Goal: Information Seeking & Learning: Learn about a topic

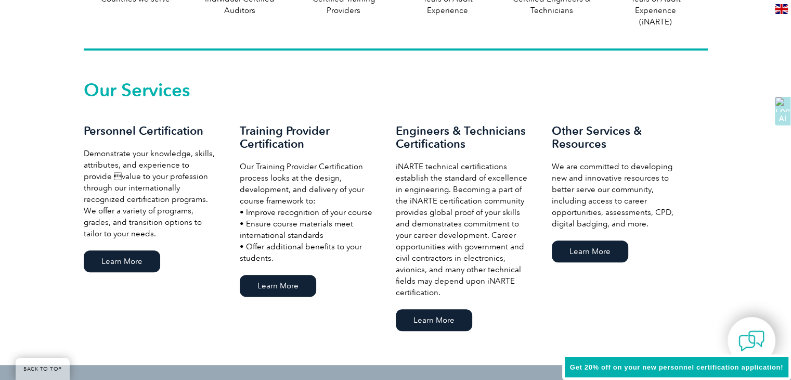
scroll to position [728, 0]
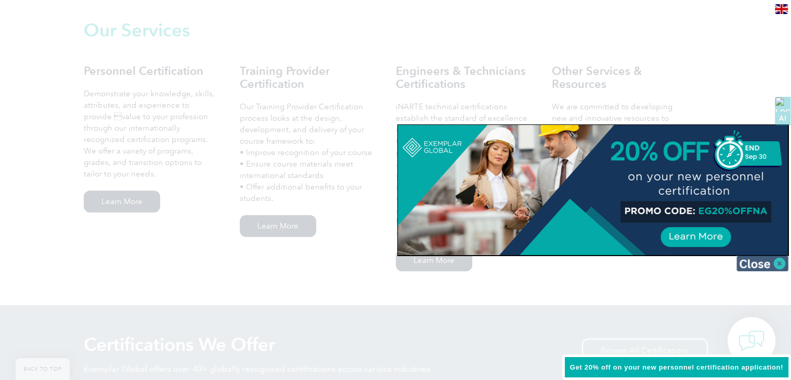
click at [778, 263] on img at bounding box center [763, 263] width 52 height 16
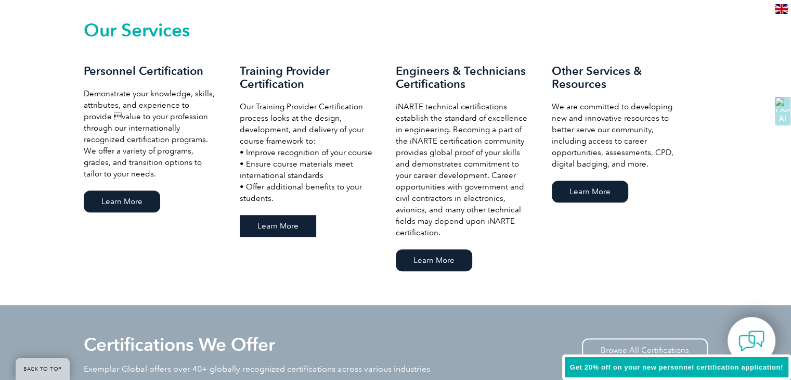
click at [285, 228] on link "Learn More" at bounding box center [278, 226] width 76 height 22
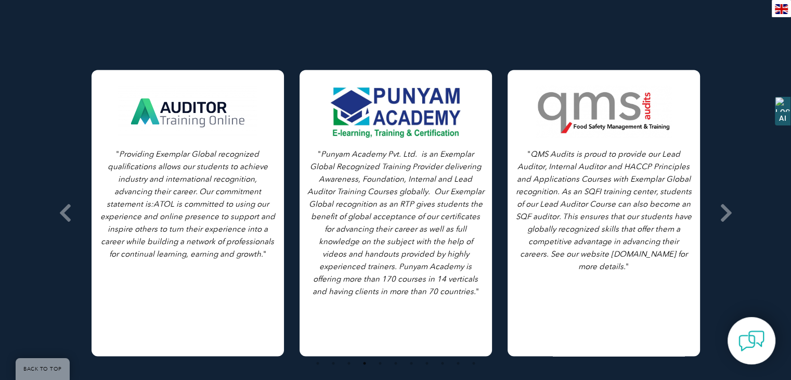
scroll to position [1457, 0]
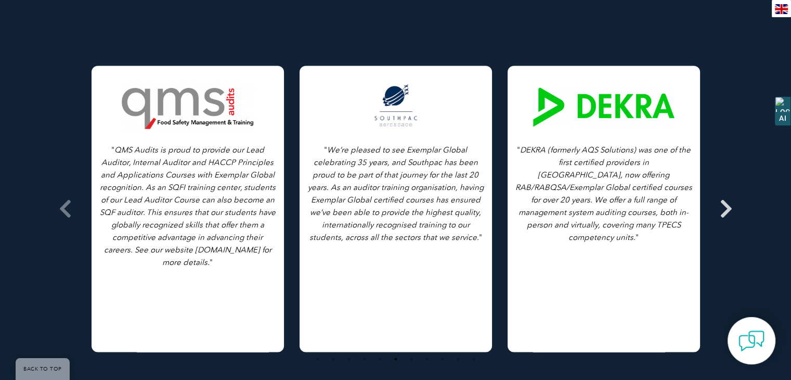
click at [727, 209] on icon at bounding box center [726, 209] width 13 height 0
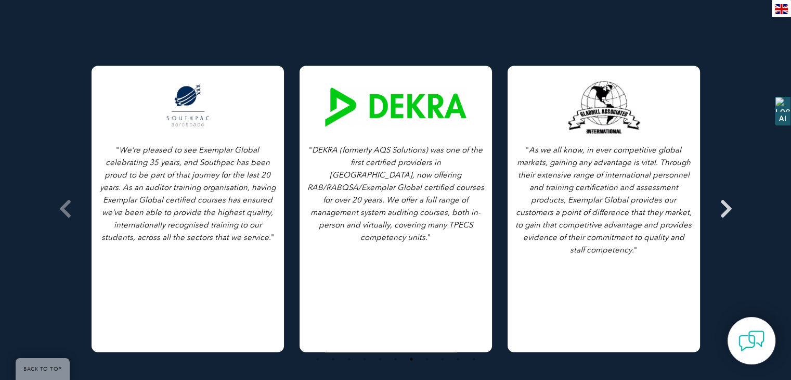
click at [722, 209] on icon at bounding box center [726, 209] width 13 height 0
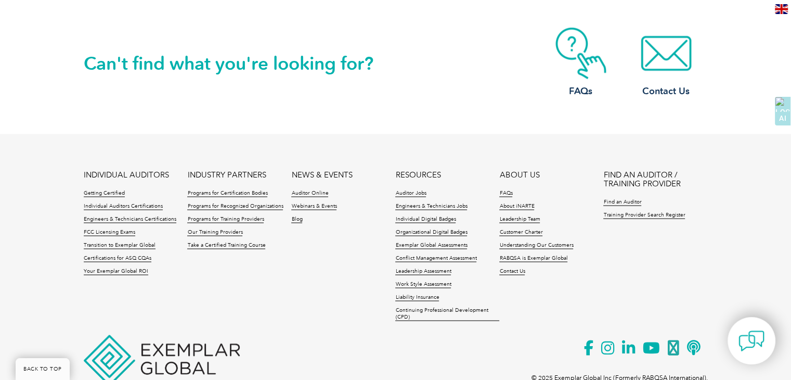
scroll to position [1915, 0]
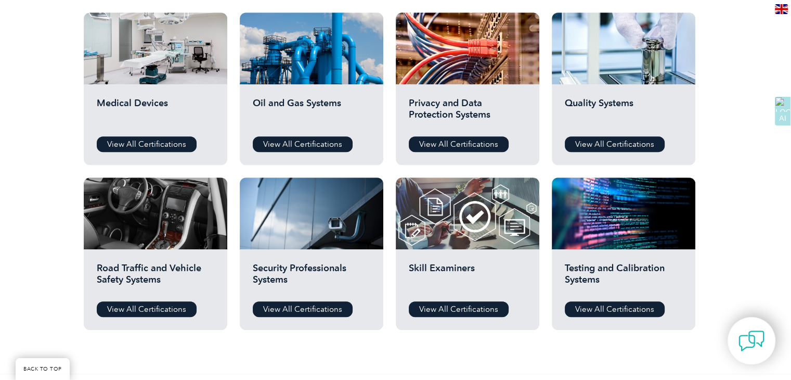
scroll to position [728, 0]
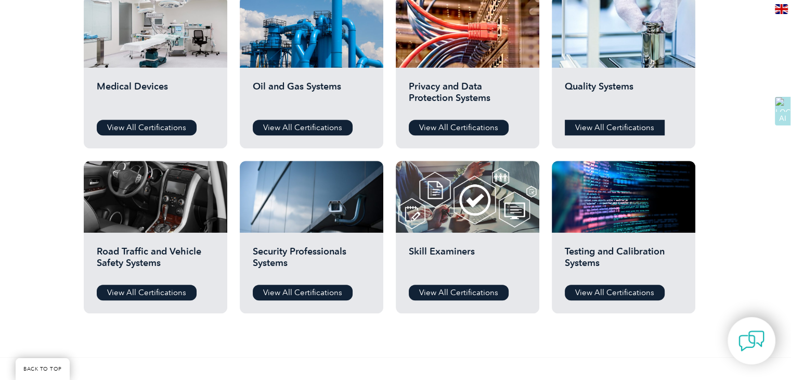
click at [622, 126] on link "View All Certifications" at bounding box center [615, 128] width 100 height 16
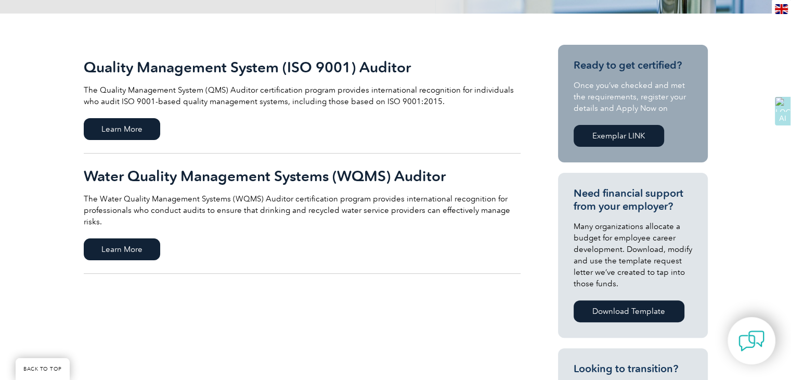
scroll to position [156, 0]
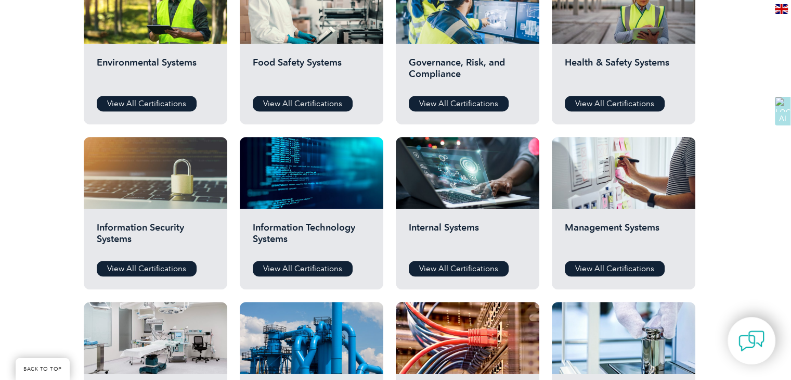
scroll to position [416, 0]
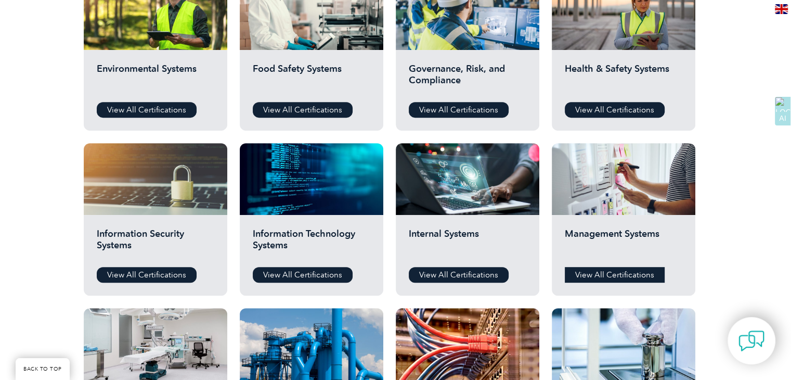
click at [654, 276] on link "View All Certifications" at bounding box center [615, 275] width 100 height 16
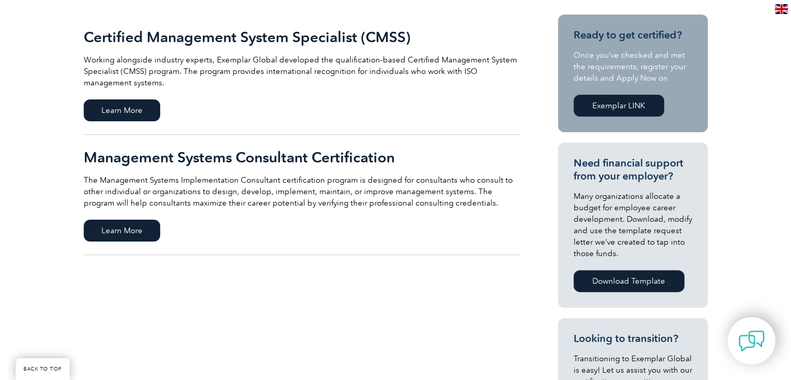
scroll to position [312, 0]
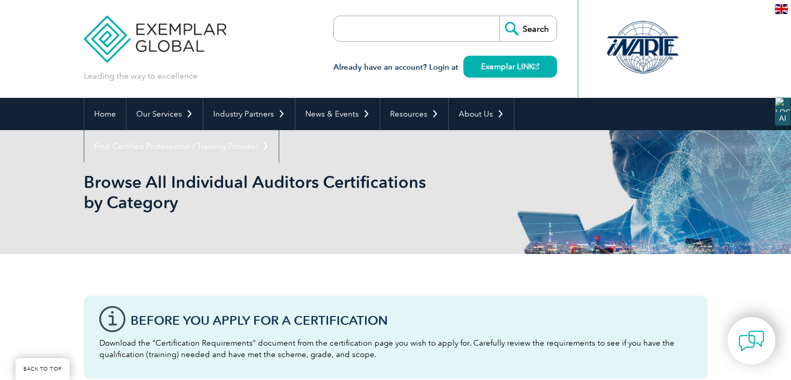
scroll to position [416, 0]
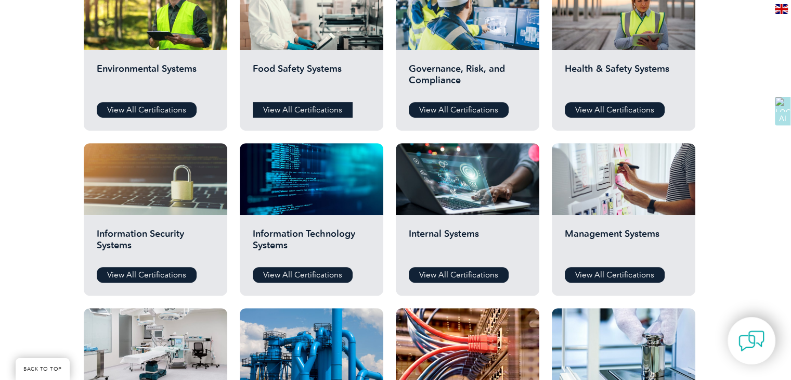
click at [279, 108] on link "View All Certifications" at bounding box center [303, 110] width 100 height 16
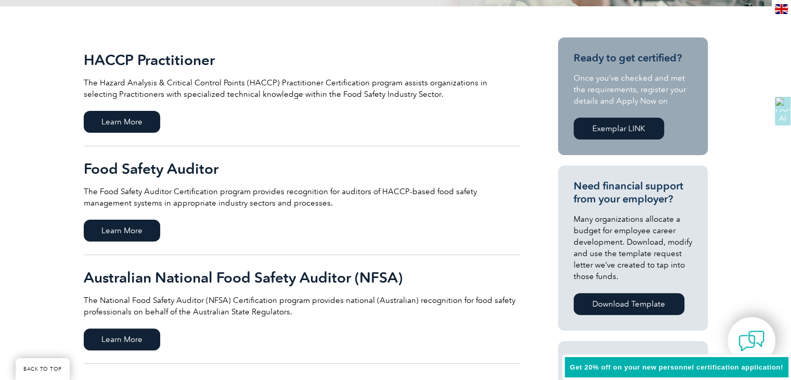
scroll to position [208, 0]
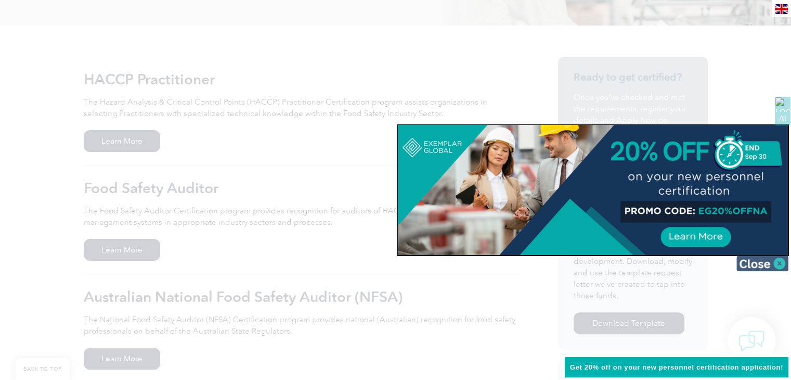
click at [782, 262] on img at bounding box center [763, 263] width 52 height 16
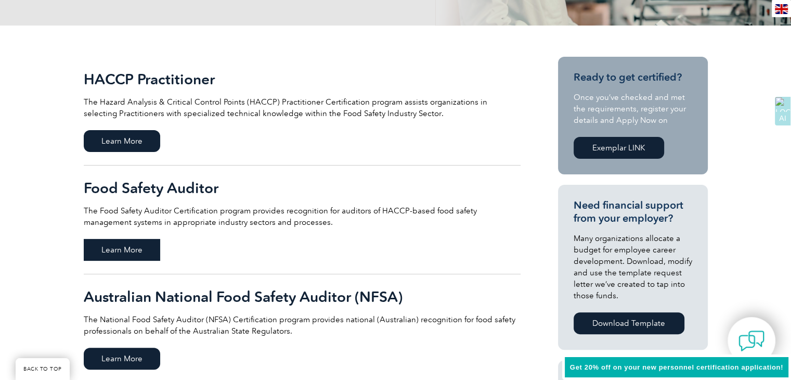
click at [145, 243] on span "Learn More" at bounding box center [122, 250] width 76 height 22
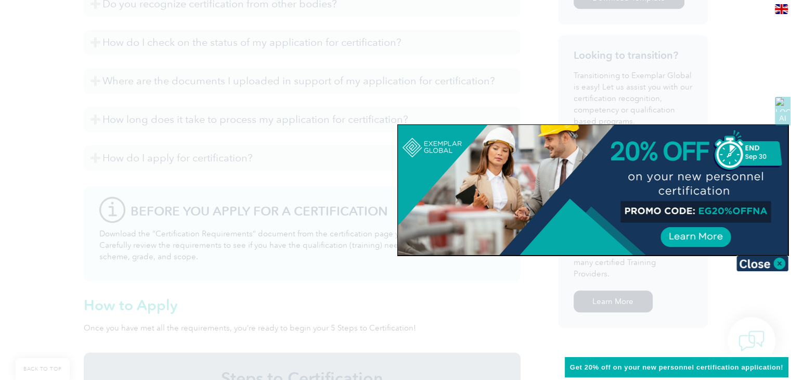
scroll to position [624, 0]
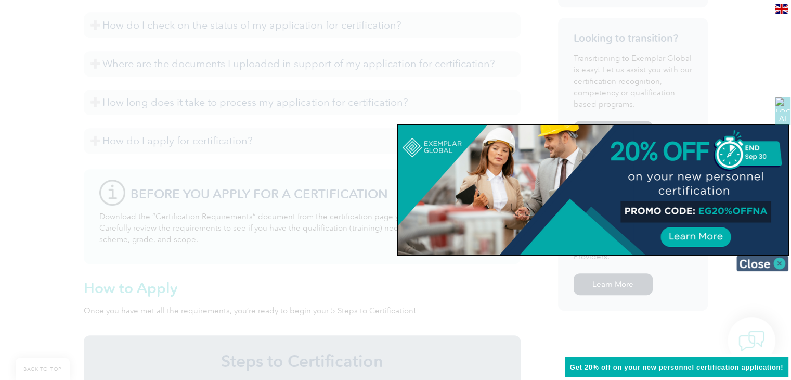
click at [785, 257] on img at bounding box center [763, 263] width 52 height 16
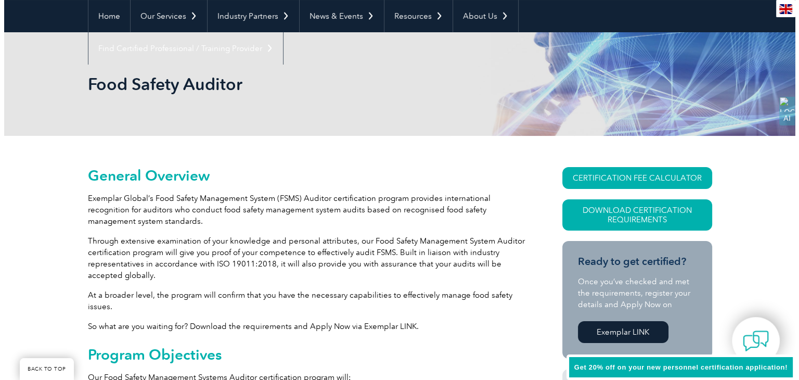
scroll to position [104, 0]
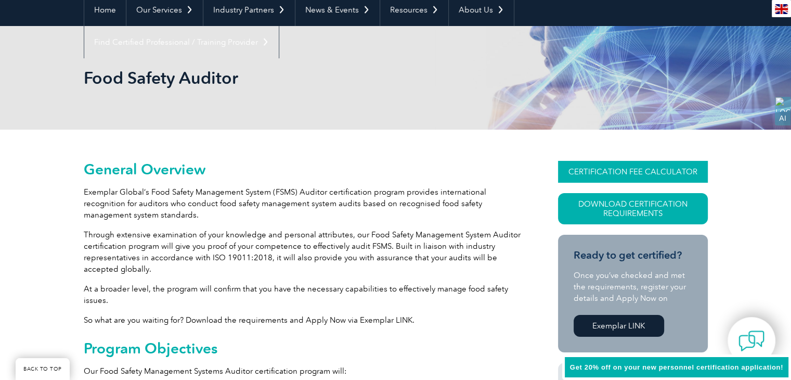
click at [577, 172] on link "CERTIFICATION FEE CALCULATOR" at bounding box center [633, 172] width 150 height 22
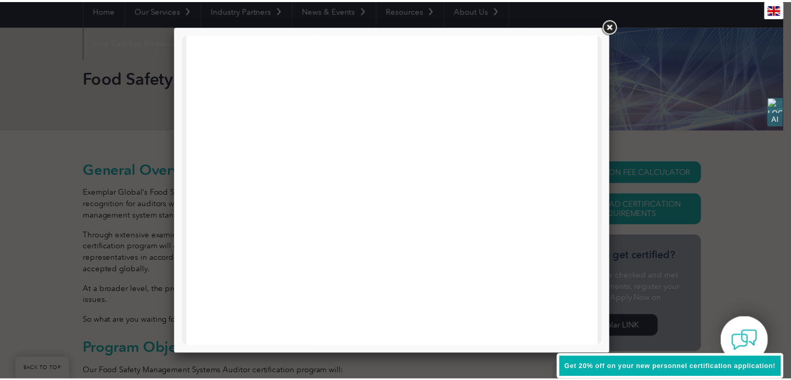
scroll to position [0, 0]
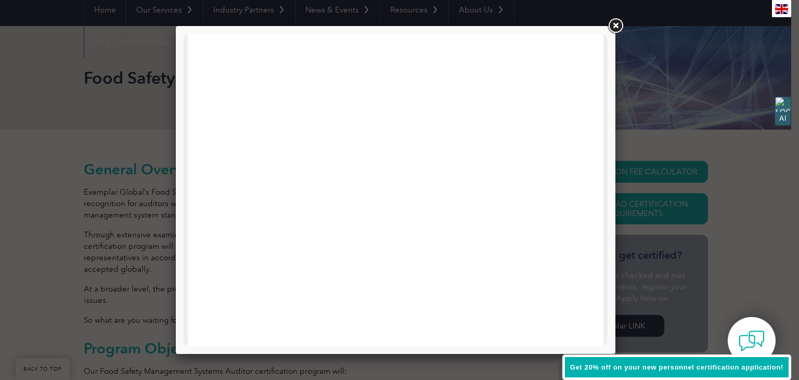
click at [614, 23] on link at bounding box center [615, 26] width 19 height 19
